Goal: Navigation & Orientation: Find specific page/section

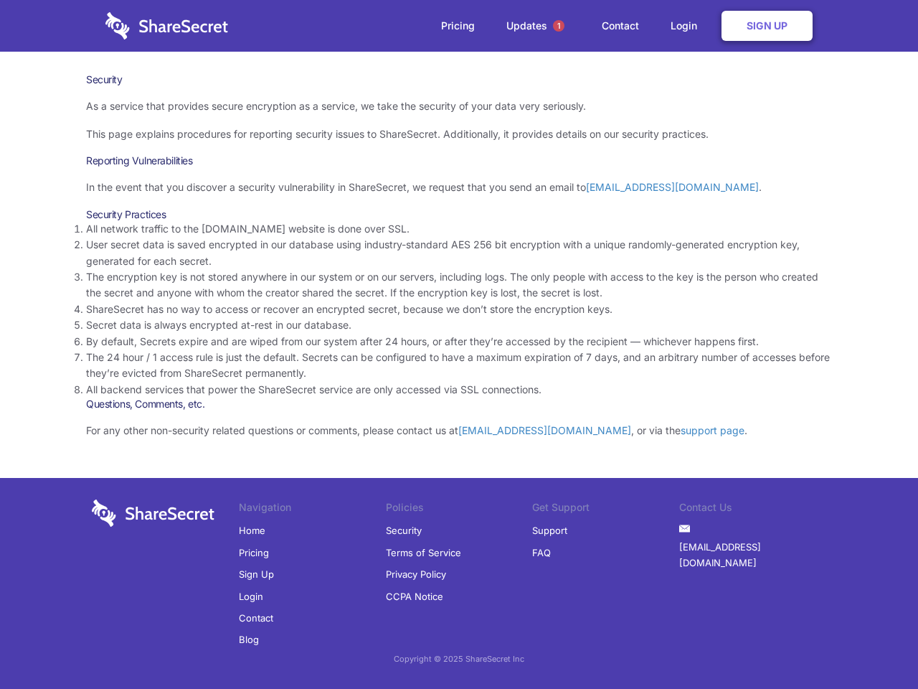
click at [459, 344] on li "By default, Secrets expire and are wiped from our system after 24 hours, or aft…" at bounding box center [459, 342] width 746 height 16
click at [559, 26] on span "1" at bounding box center [558, 25] width 11 height 11
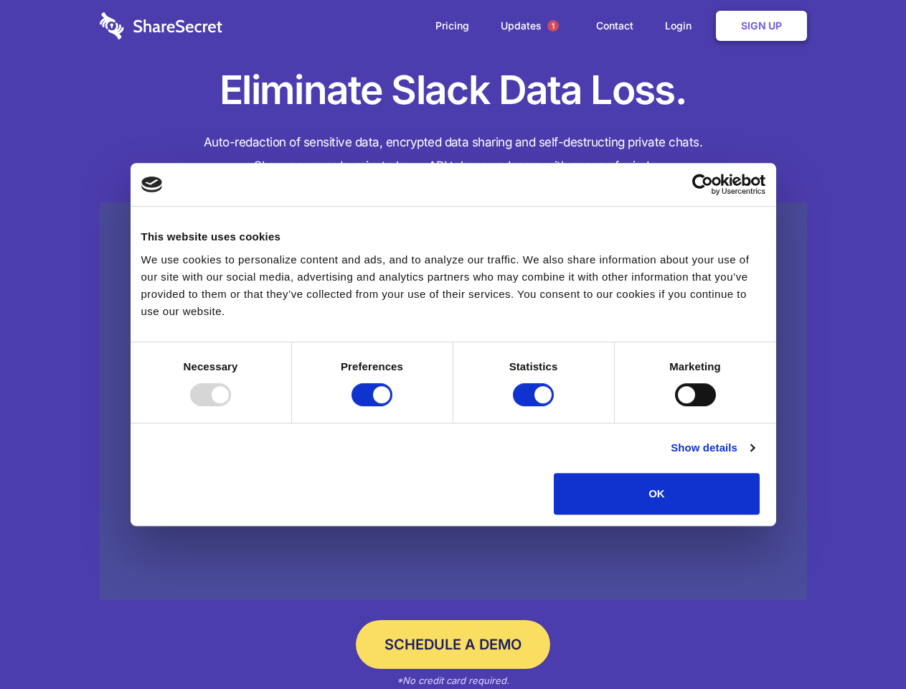
click at [231, 406] on div at bounding box center [210, 394] width 41 height 23
click at [392, 406] on input "Preferences" at bounding box center [372, 394] width 41 height 23
checkbox input "false"
click at [535, 406] on input "Statistics" at bounding box center [533, 394] width 41 height 23
checkbox input "false"
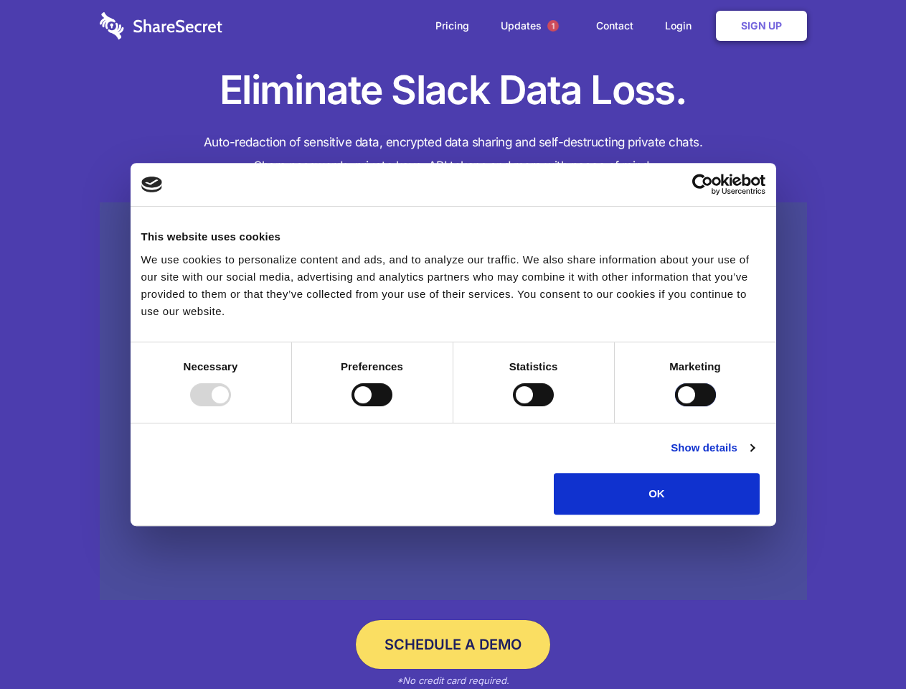
click at [675, 406] on input "Marketing" at bounding box center [695, 394] width 41 height 23
checkbox input "true"
click at [754, 456] on link "Show details" at bounding box center [712, 447] width 83 height 17
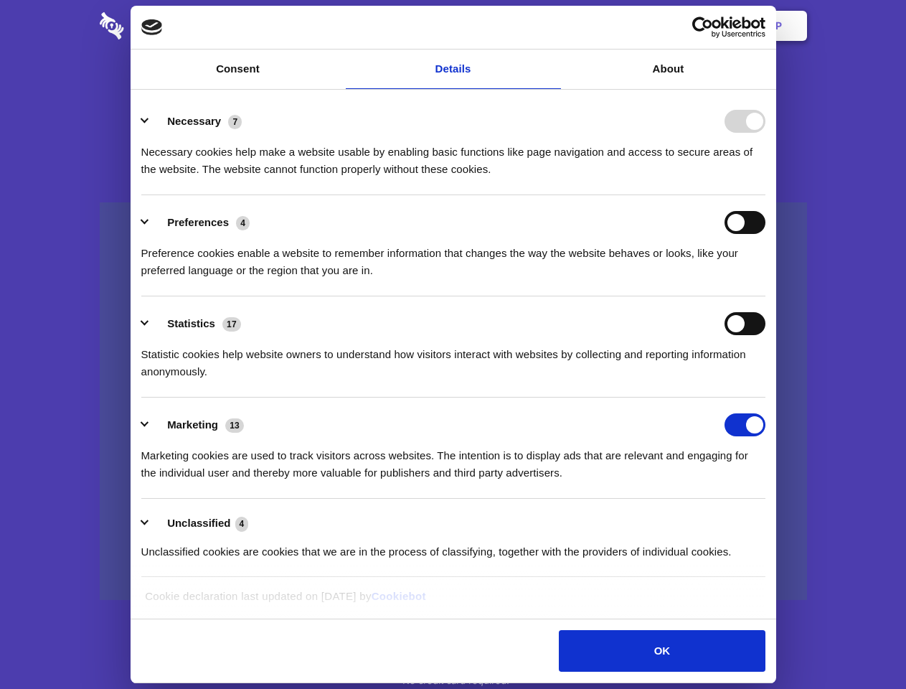
click at [765, 195] on li "Necessary 7 Necessary cookies help make a website usable by enabling basic func…" at bounding box center [453, 144] width 624 height 101
click at [552, 26] on span "1" at bounding box center [552, 25] width 11 height 11
